Goal: Transaction & Acquisition: Download file/media

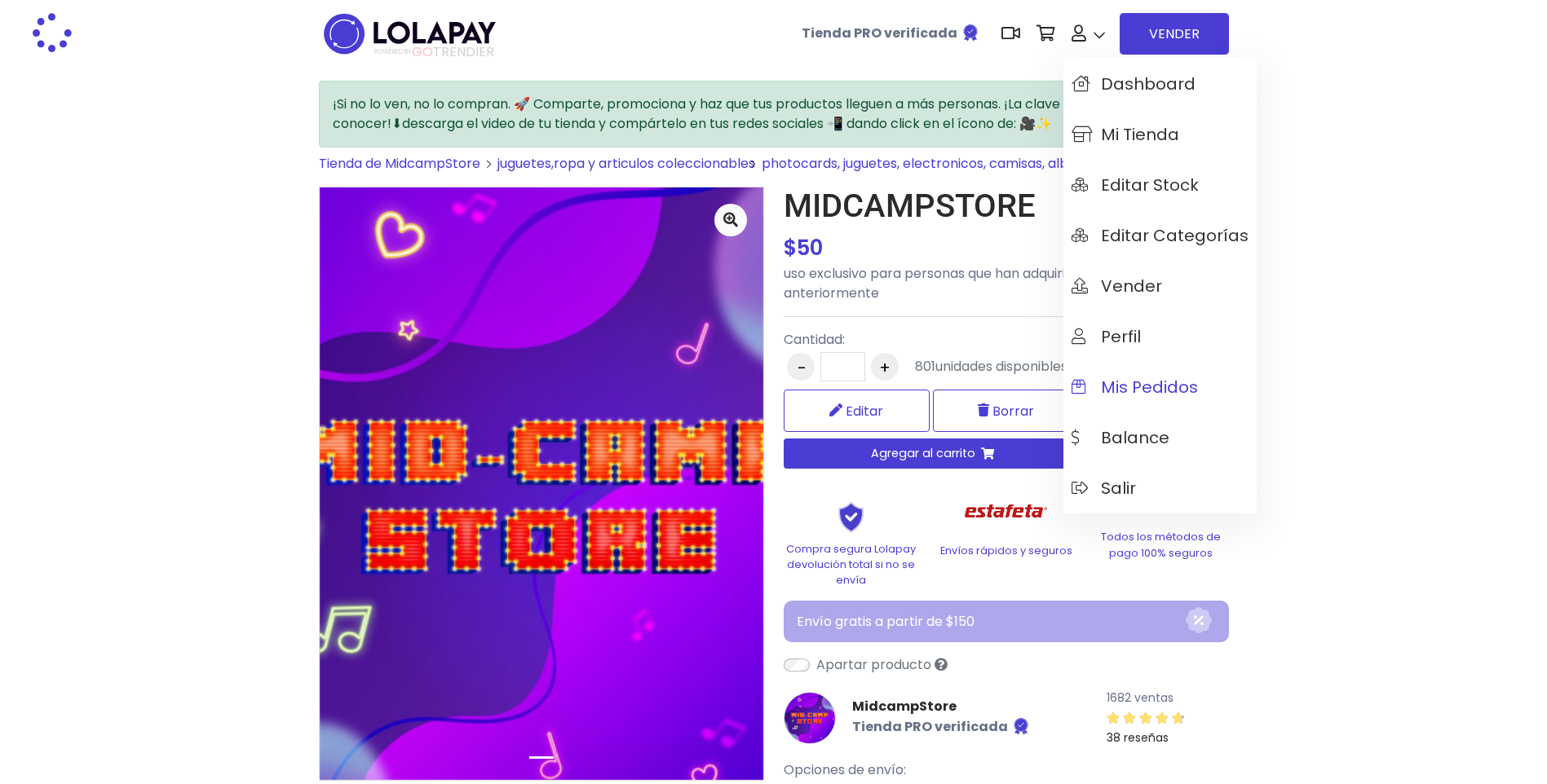
click at [1145, 383] on span "Mis pedidos" at bounding box center [1135, 387] width 126 height 18
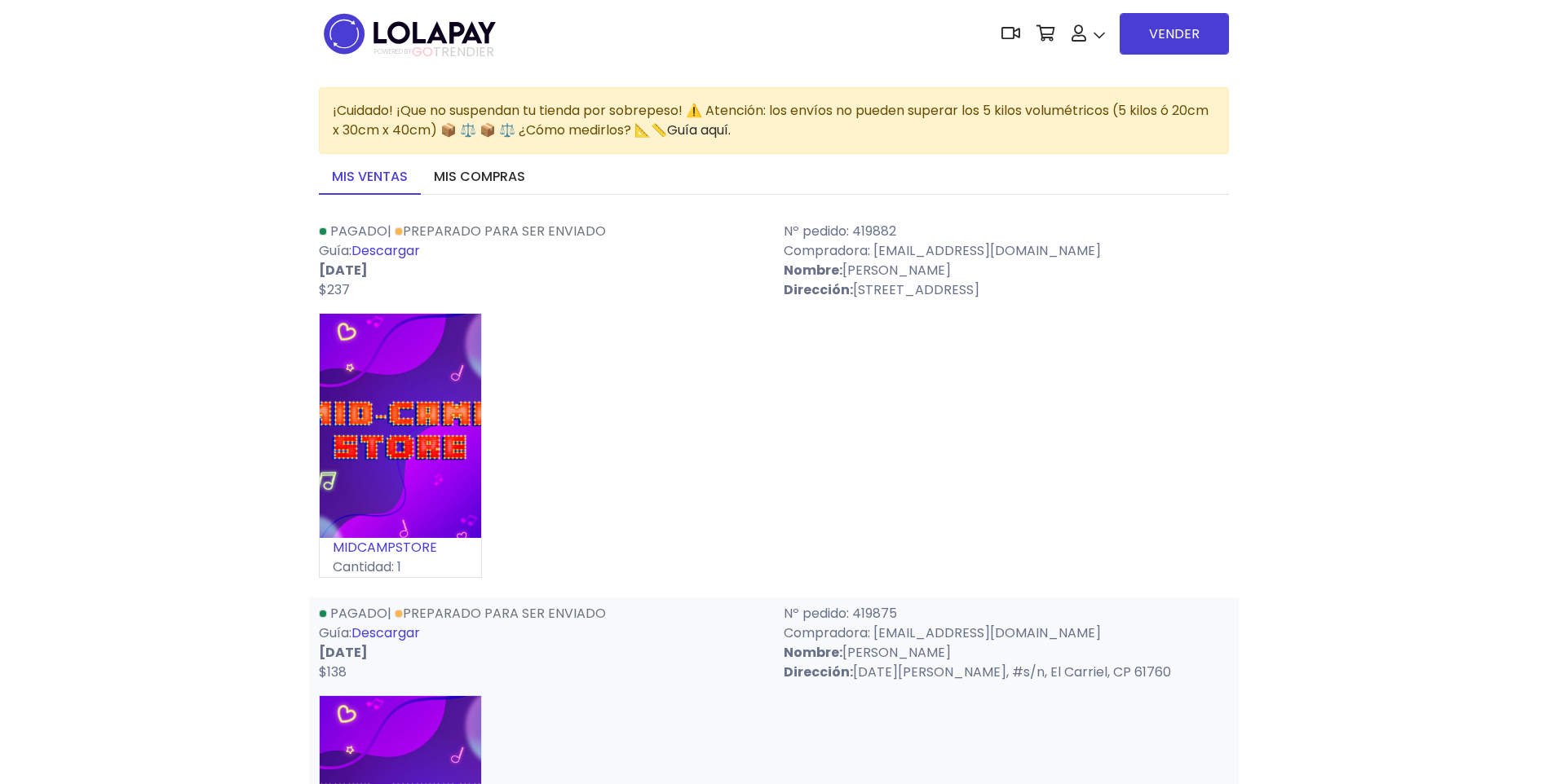
click at [417, 258] on link "Descargar" at bounding box center [386, 251] width 69 height 19
click at [393, 635] on link "Descargar" at bounding box center [386, 633] width 69 height 19
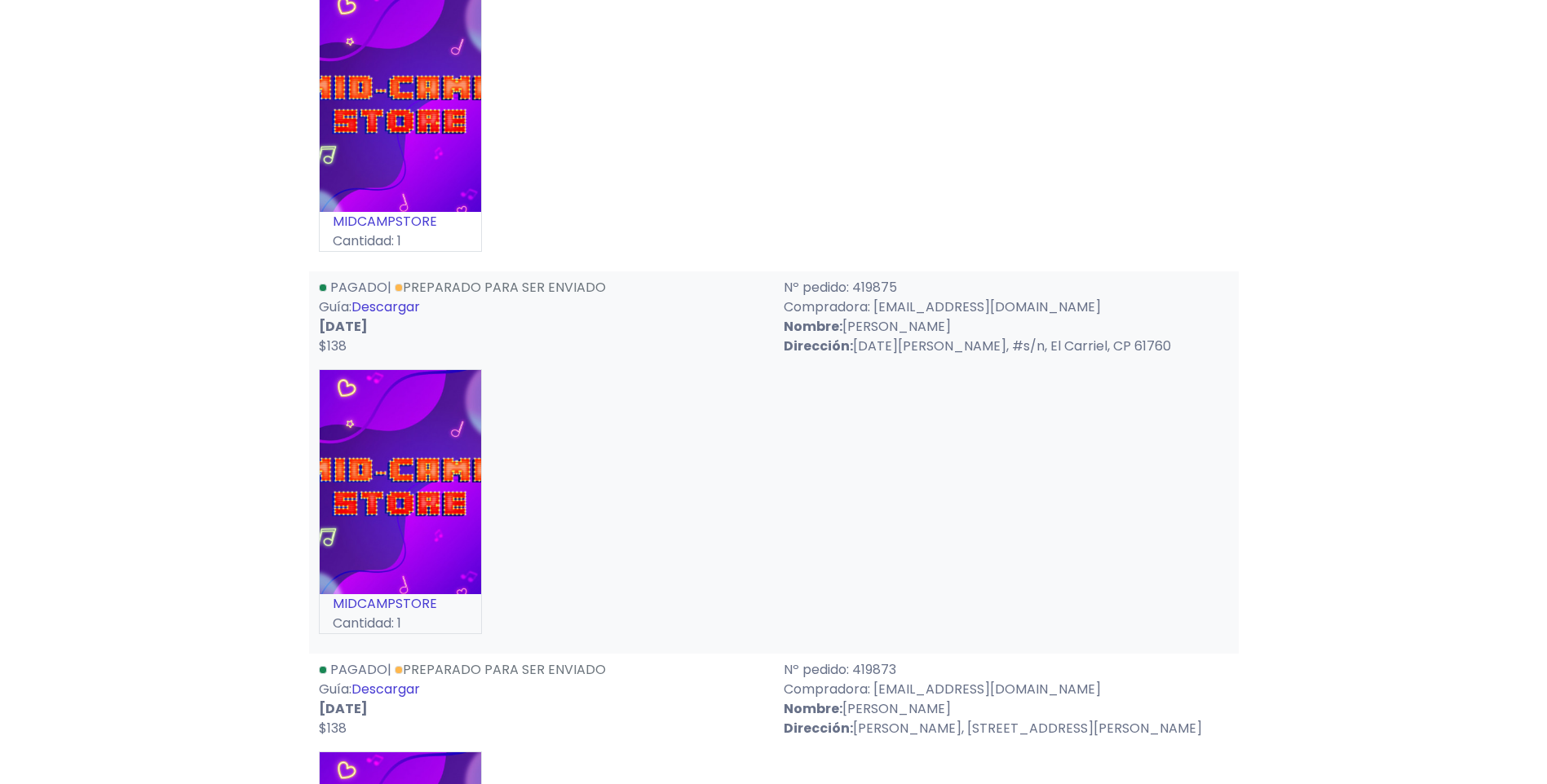
click at [389, 689] on link "Descargar" at bounding box center [386, 690] width 69 height 19
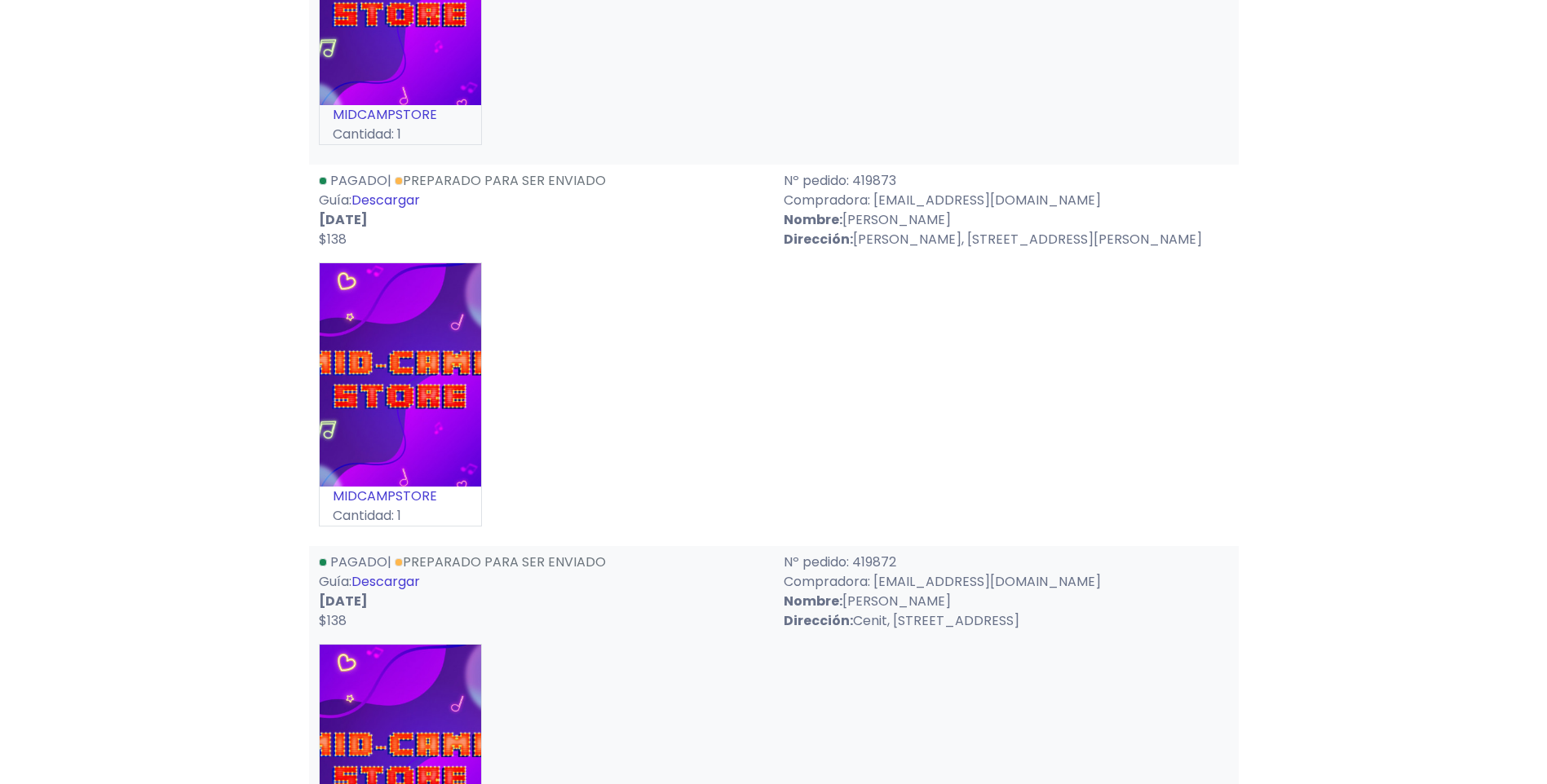
click at [413, 591] on div "Pagado | Preparado para ser enviado Guía: Descargar 02-10-2025 $138" at bounding box center [541, 591] width 465 height 78
click at [413, 588] on link "Descargar" at bounding box center [386, 582] width 69 height 19
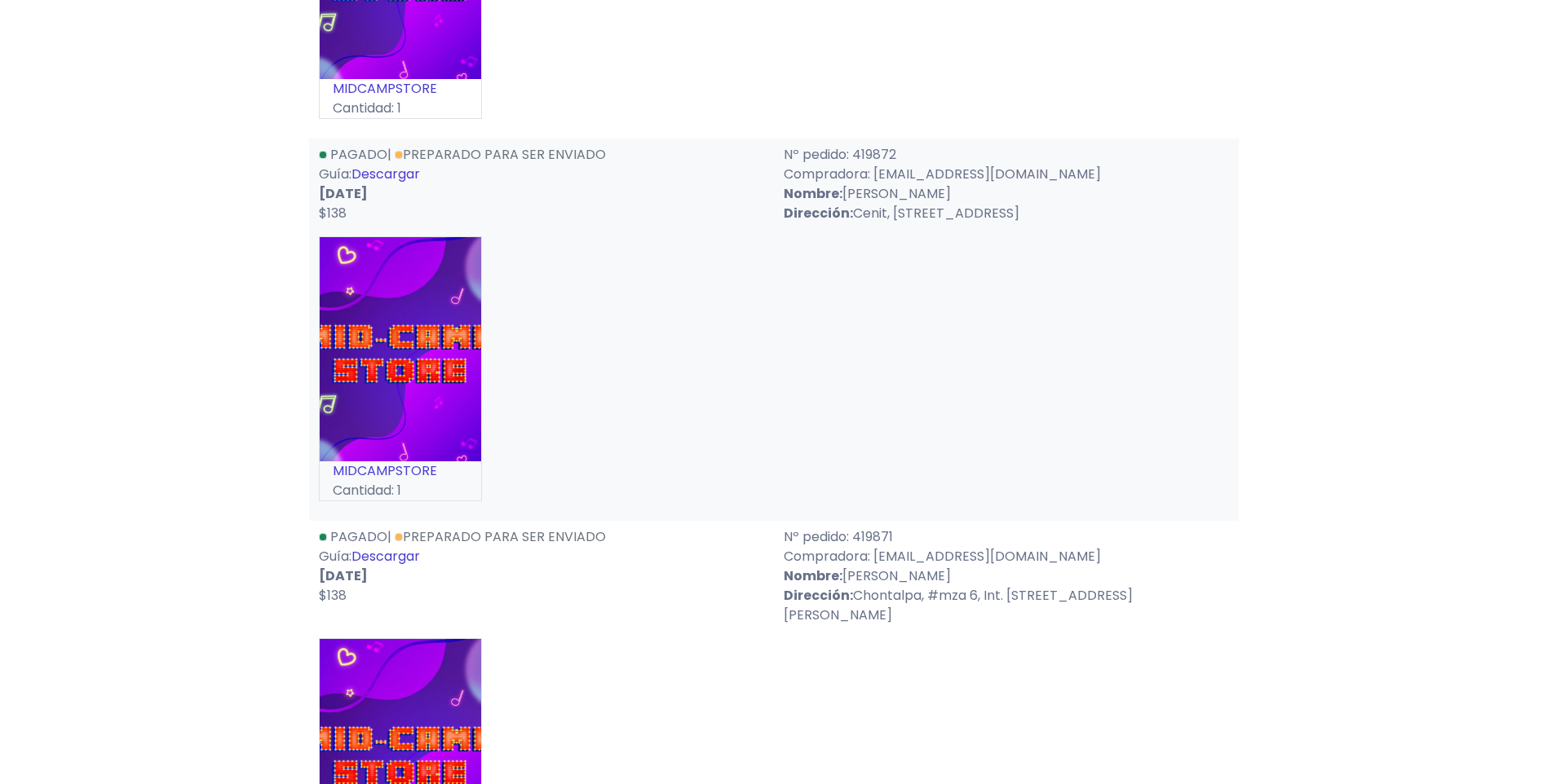
click at [420, 561] on link "Descargar" at bounding box center [386, 556] width 69 height 19
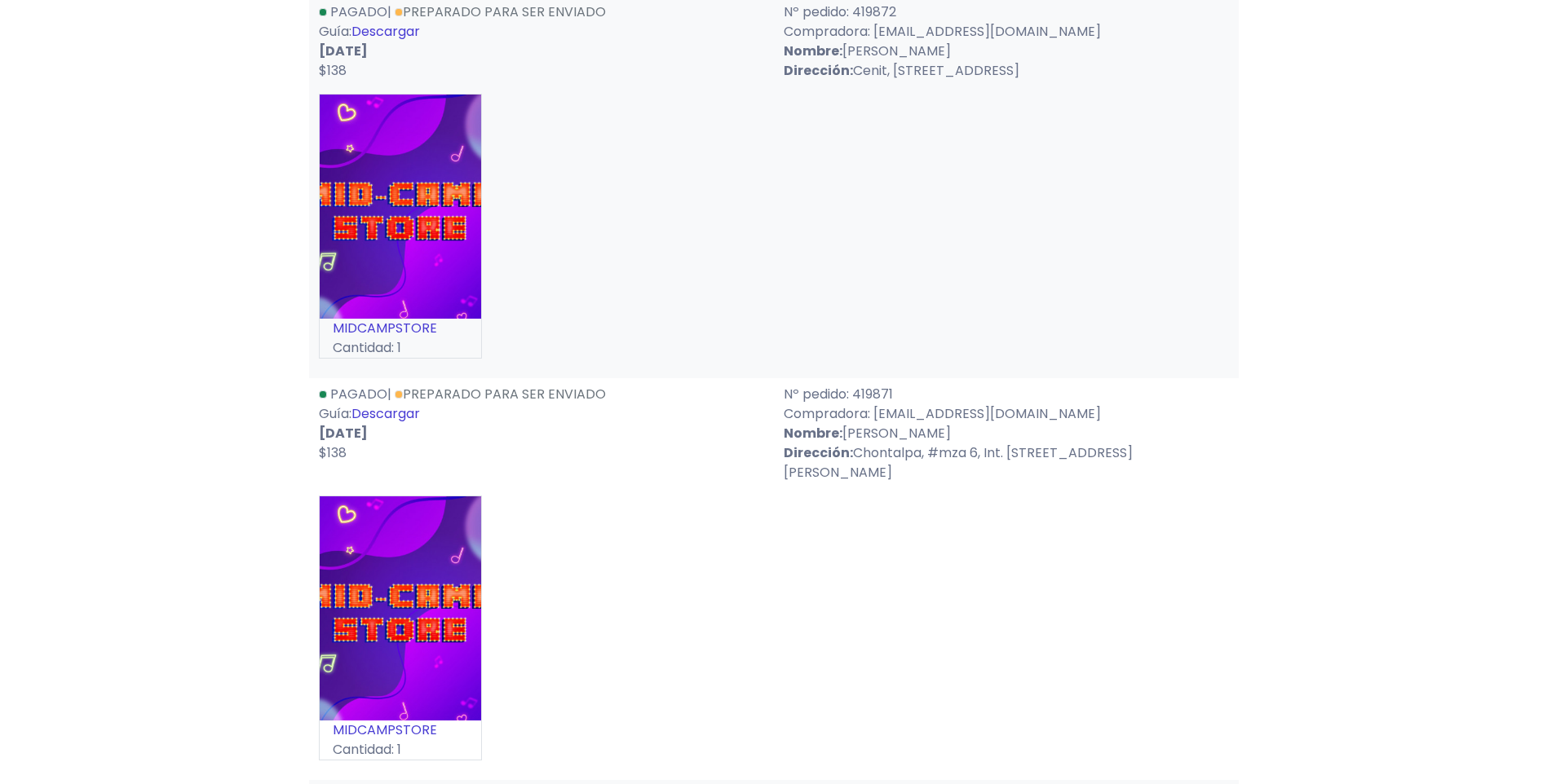
scroll to position [1549, 0]
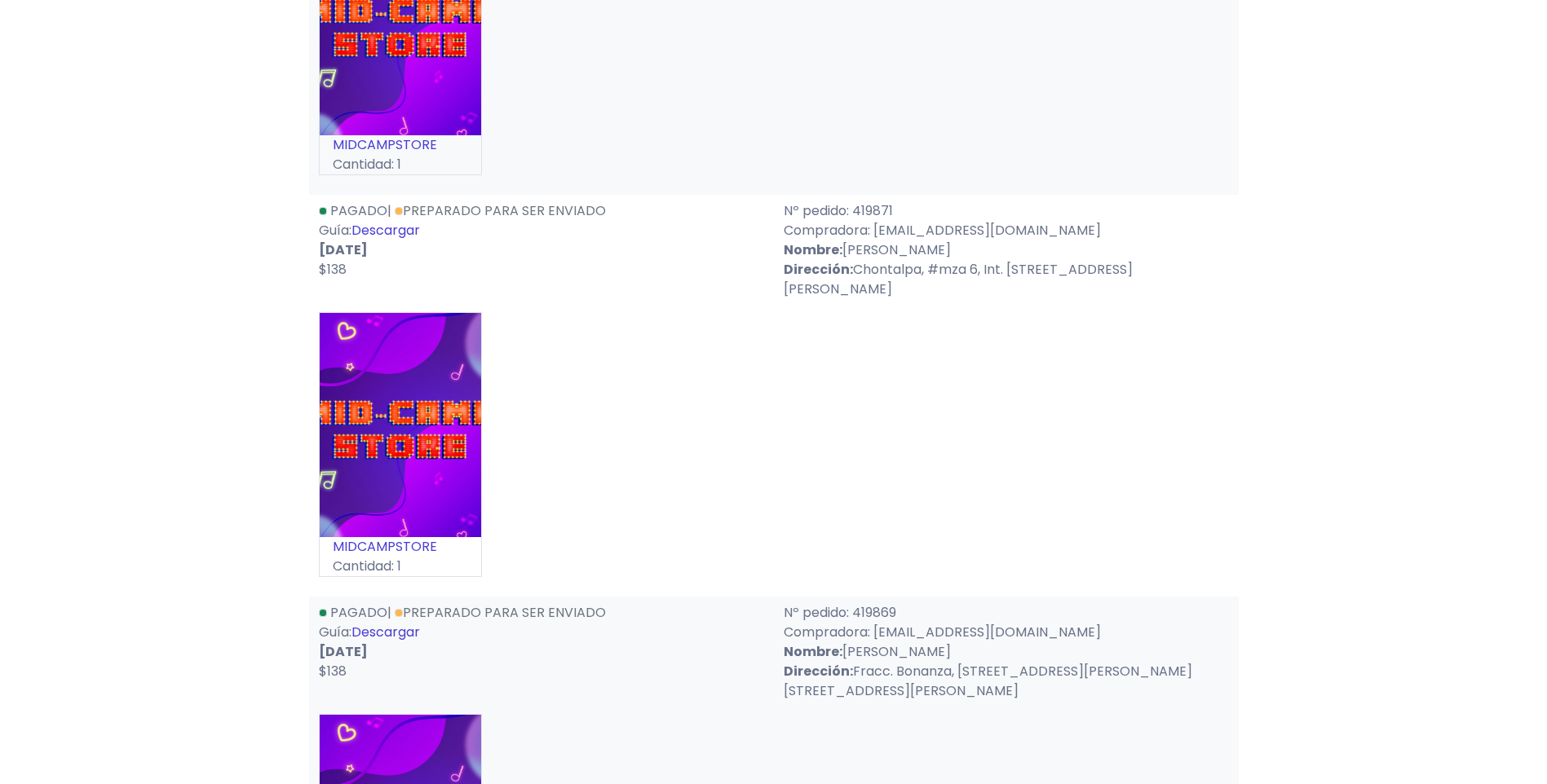
click at [391, 623] on link "Descargar" at bounding box center [386, 632] width 69 height 19
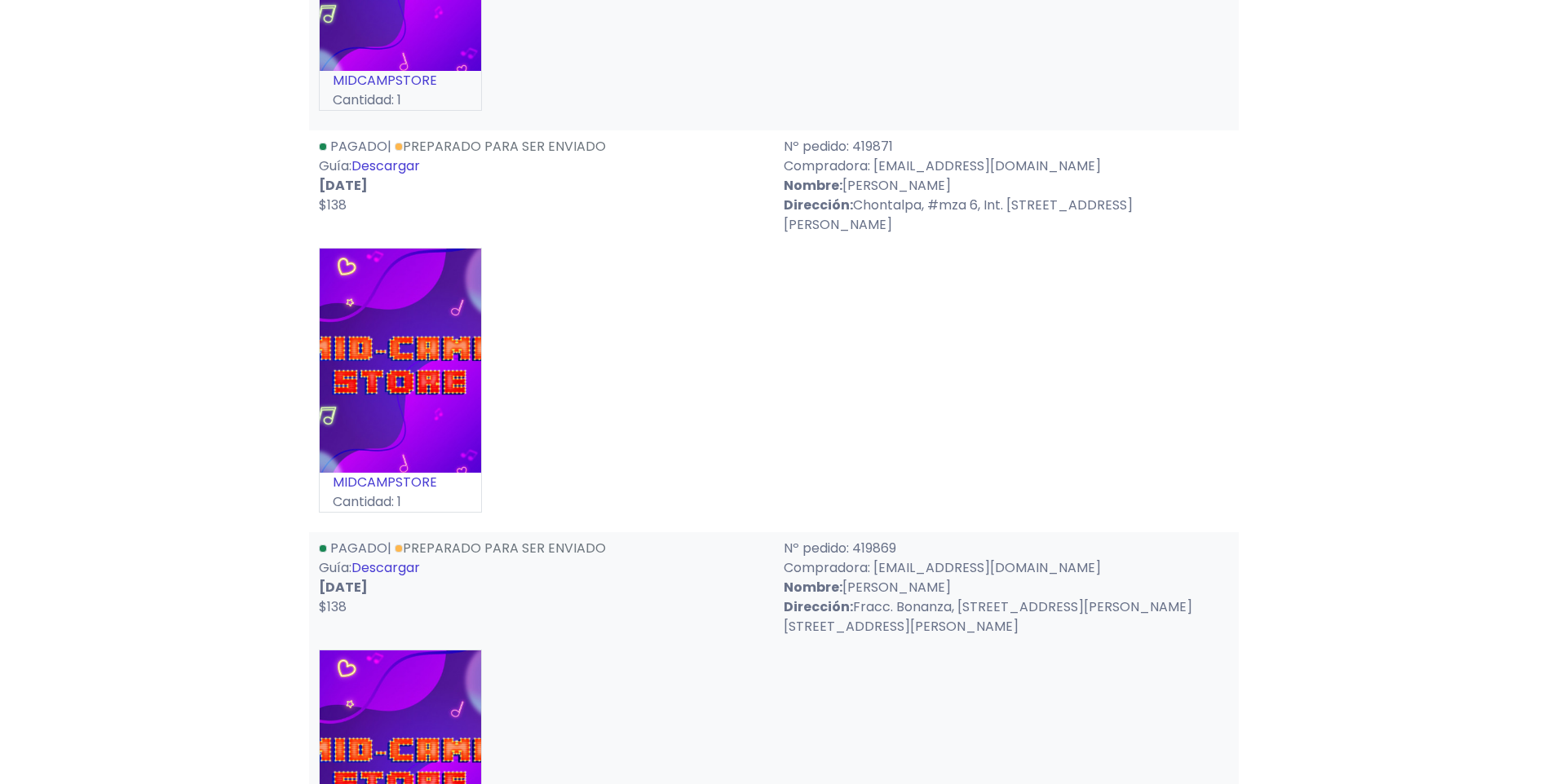
scroll to position [1875, 0]
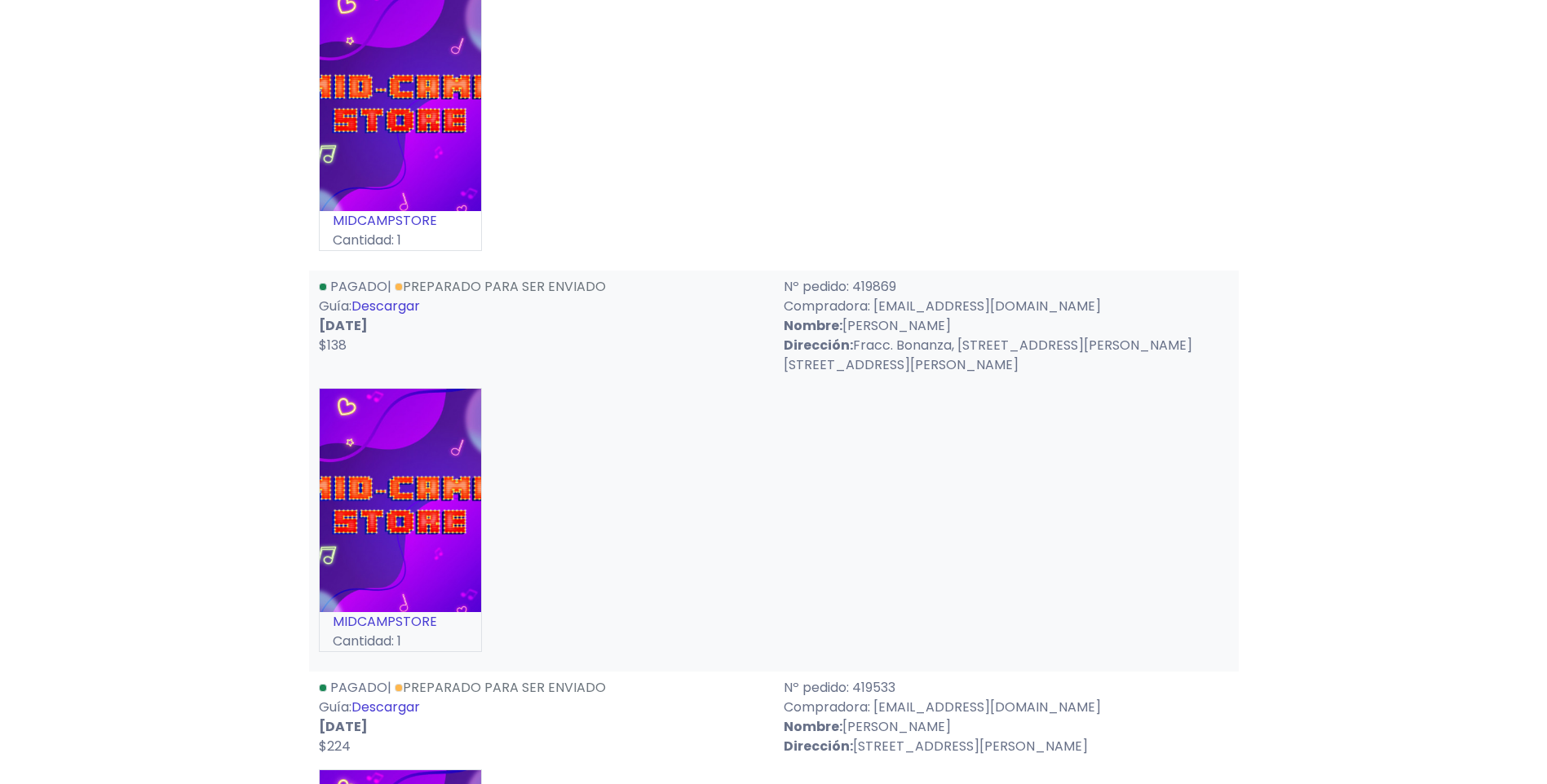
click at [402, 698] on link "Descargar" at bounding box center [386, 708] width 69 height 19
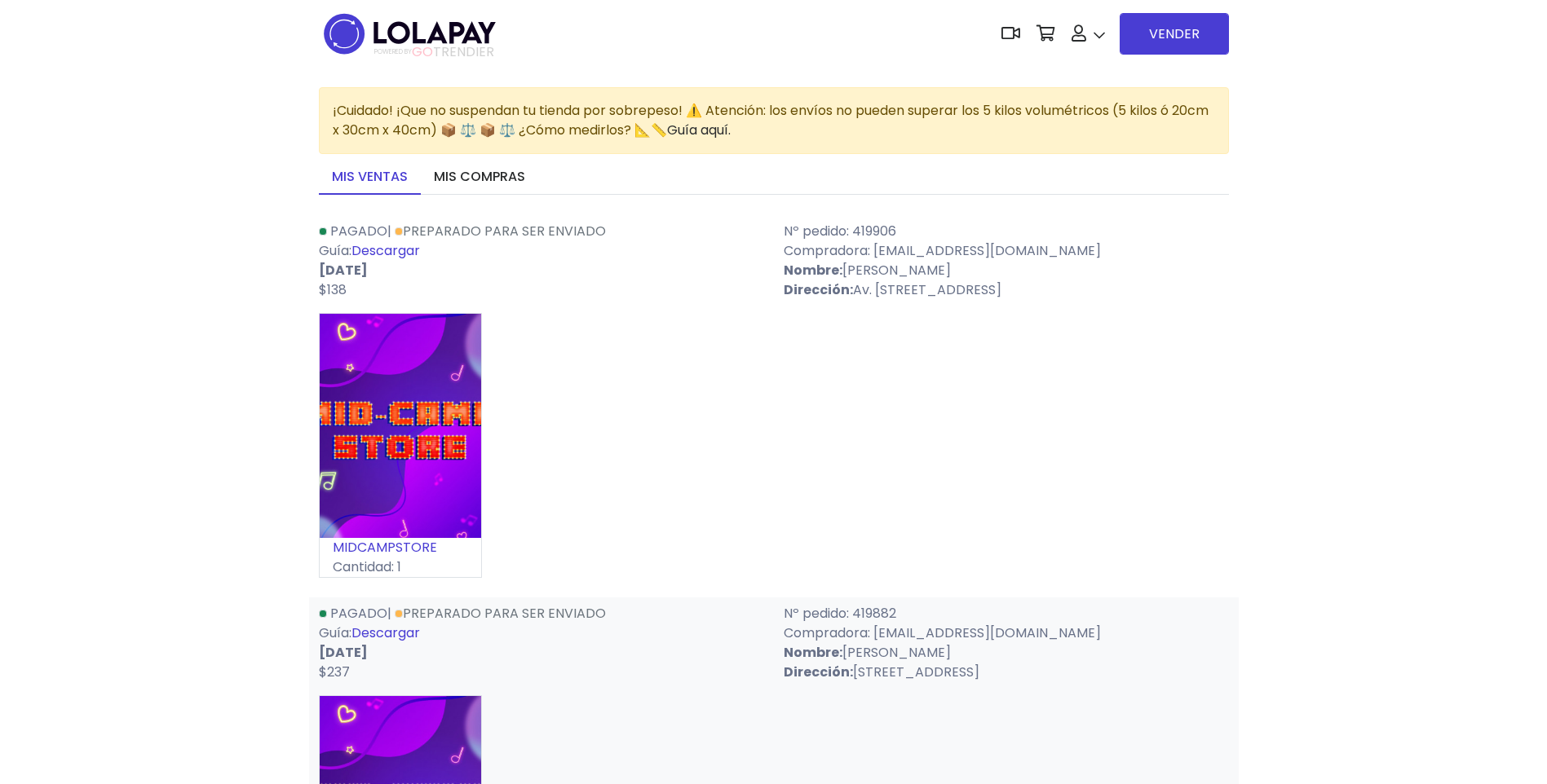
click at [372, 247] on link "Descargar" at bounding box center [386, 251] width 69 height 19
click at [420, 630] on link "Descargar" at bounding box center [386, 633] width 69 height 19
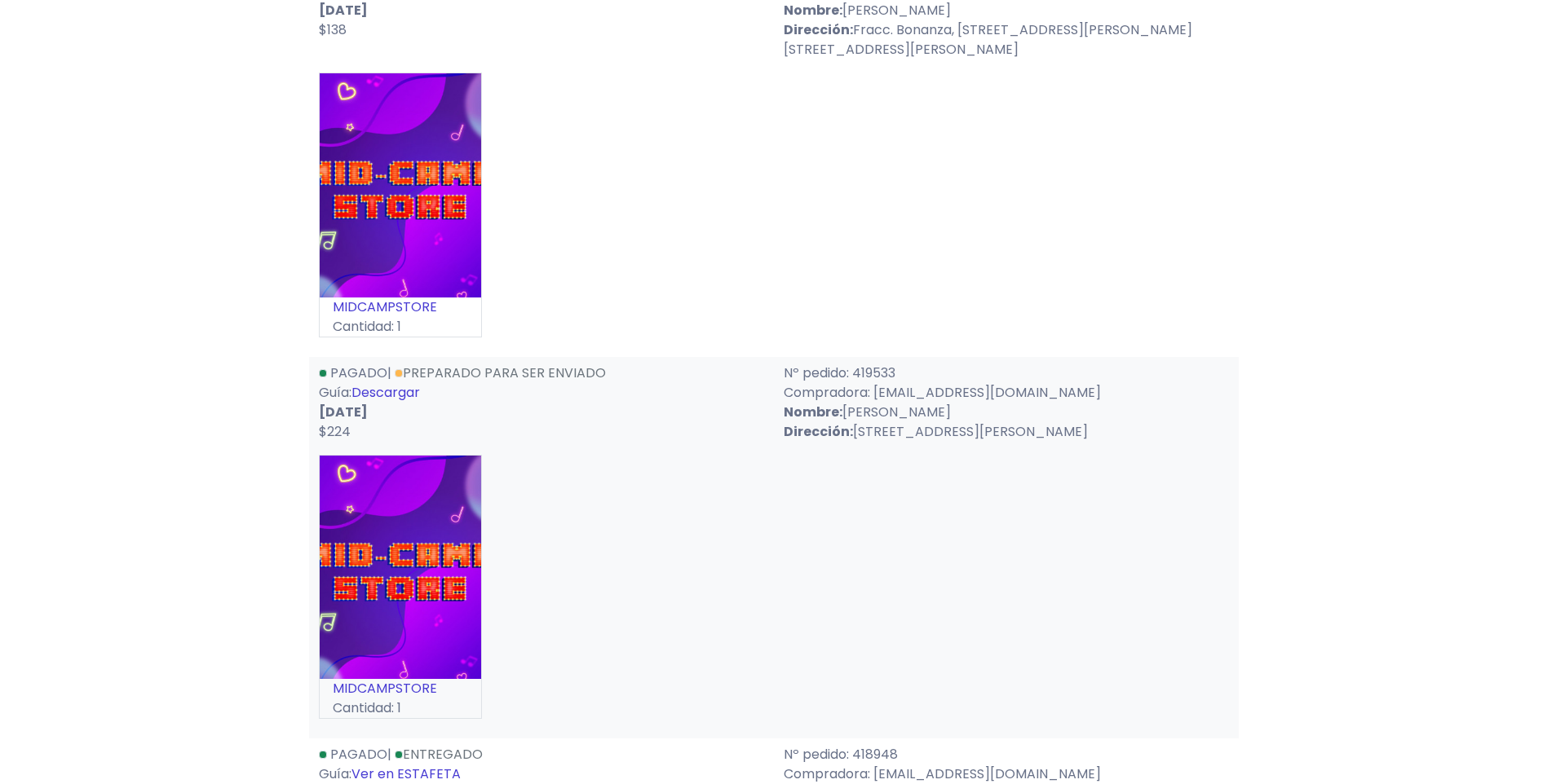
click at [447, 363] on link "Preparado para ser enviado" at bounding box center [500, 373] width 211 height 19
